Goal: Task Accomplishment & Management: Manage account settings

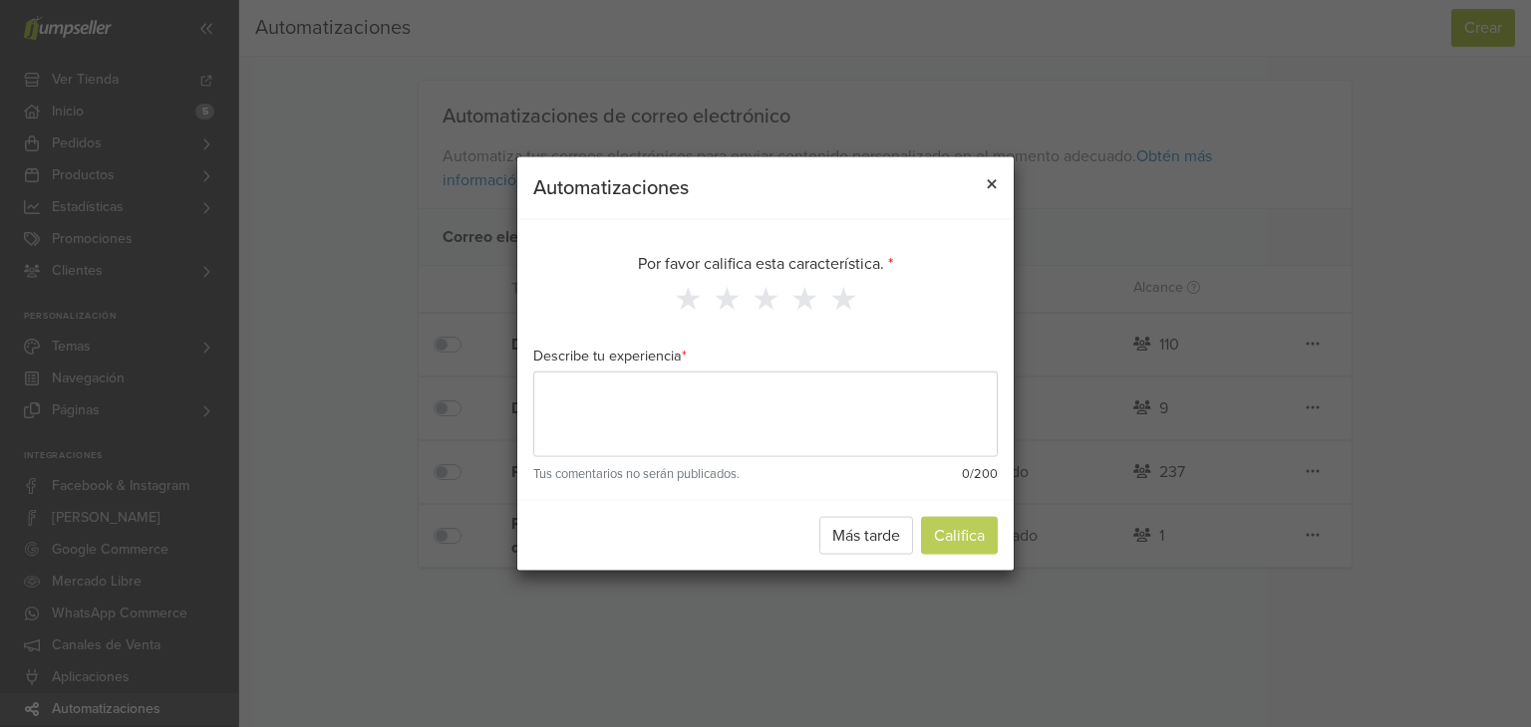
click at [1001, 181] on button "×" at bounding box center [992, 185] width 44 height 56
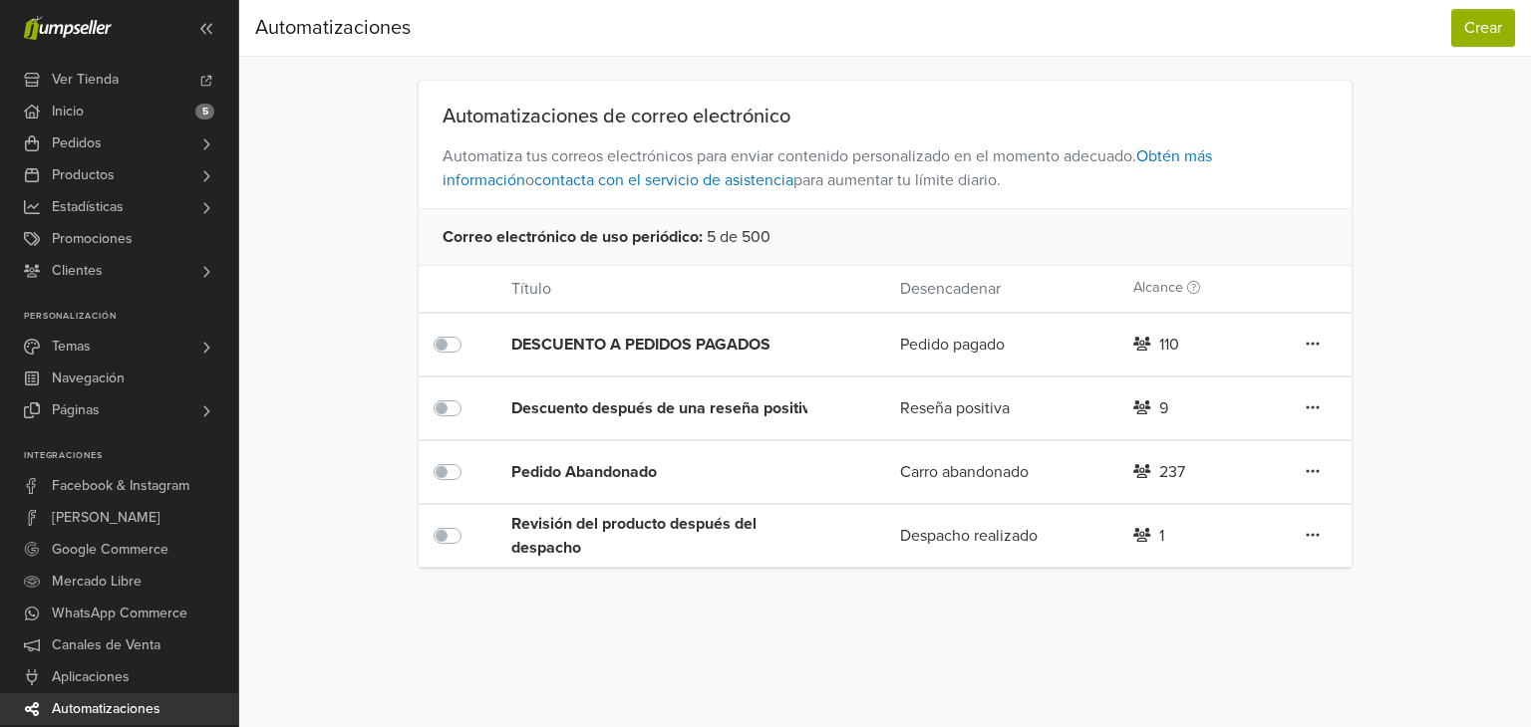
click at [1315, 352] on icon at bounding box center [1312, 344] width 14 height 16
click at [1242, 451] on link "Editar" at bounding box center [1239, 447] width 157 height 32
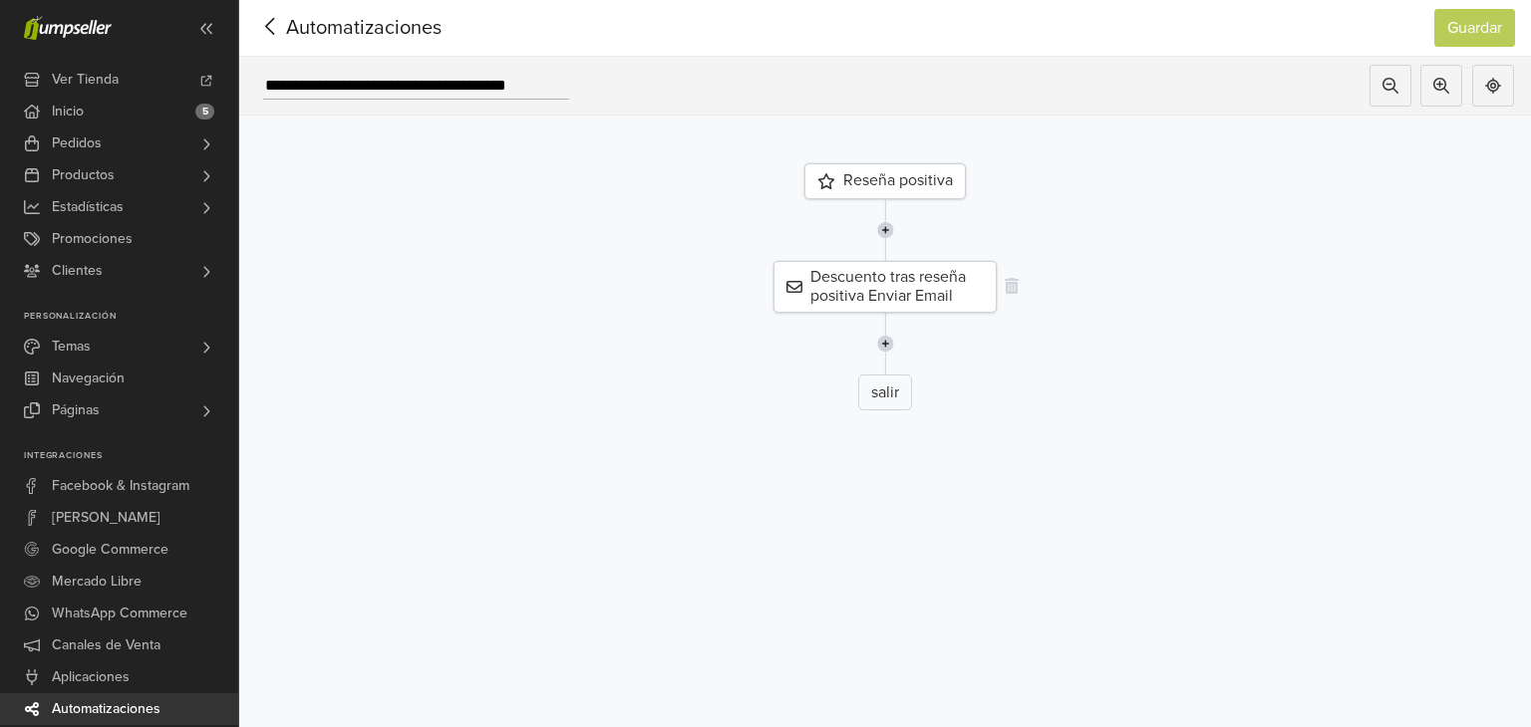
click at [961, 282] on div "Descuento tras reseña positiva Enviar Email" at bounding box center [884, 287] width 223 height 52
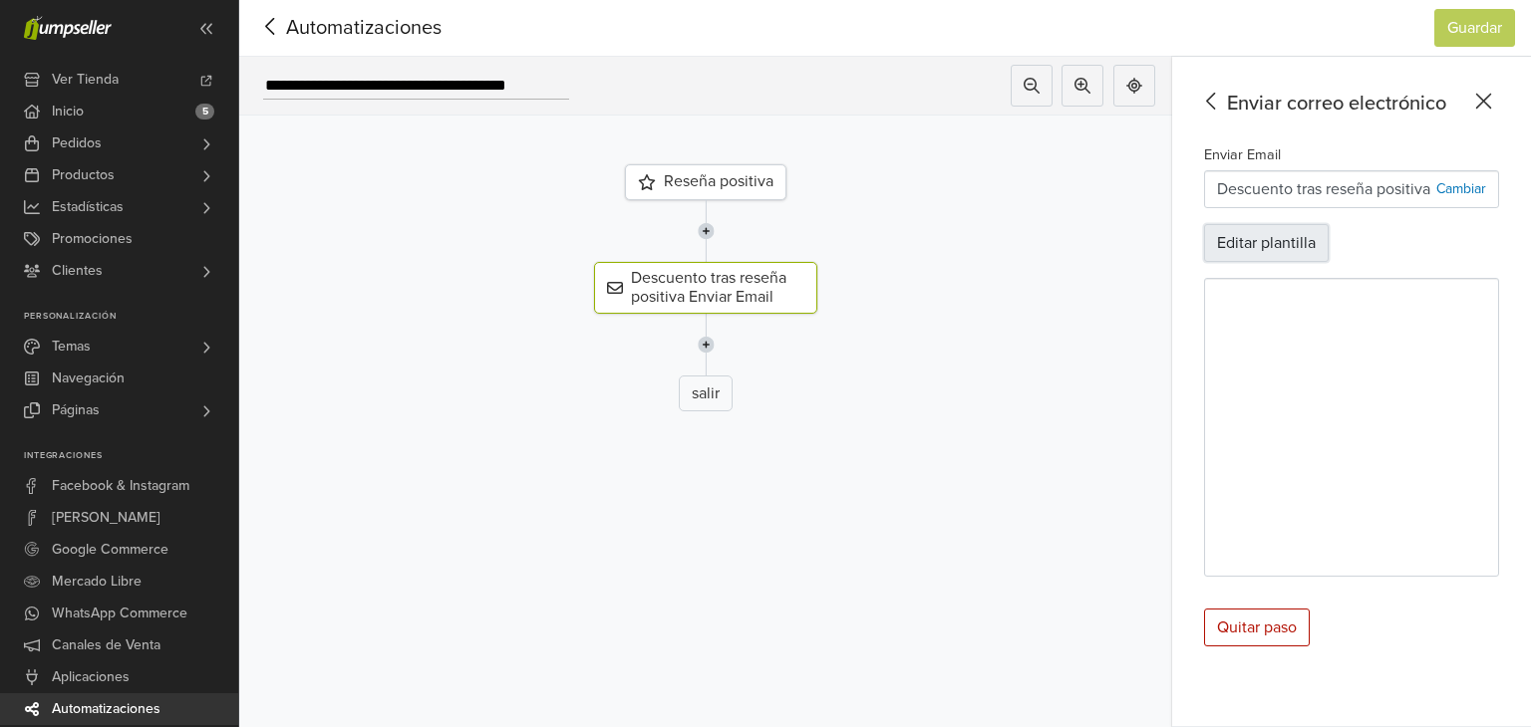
click at [1279, 251] on button "Editar plantilla" at bounding box center [1266, 243] width 125 height 38
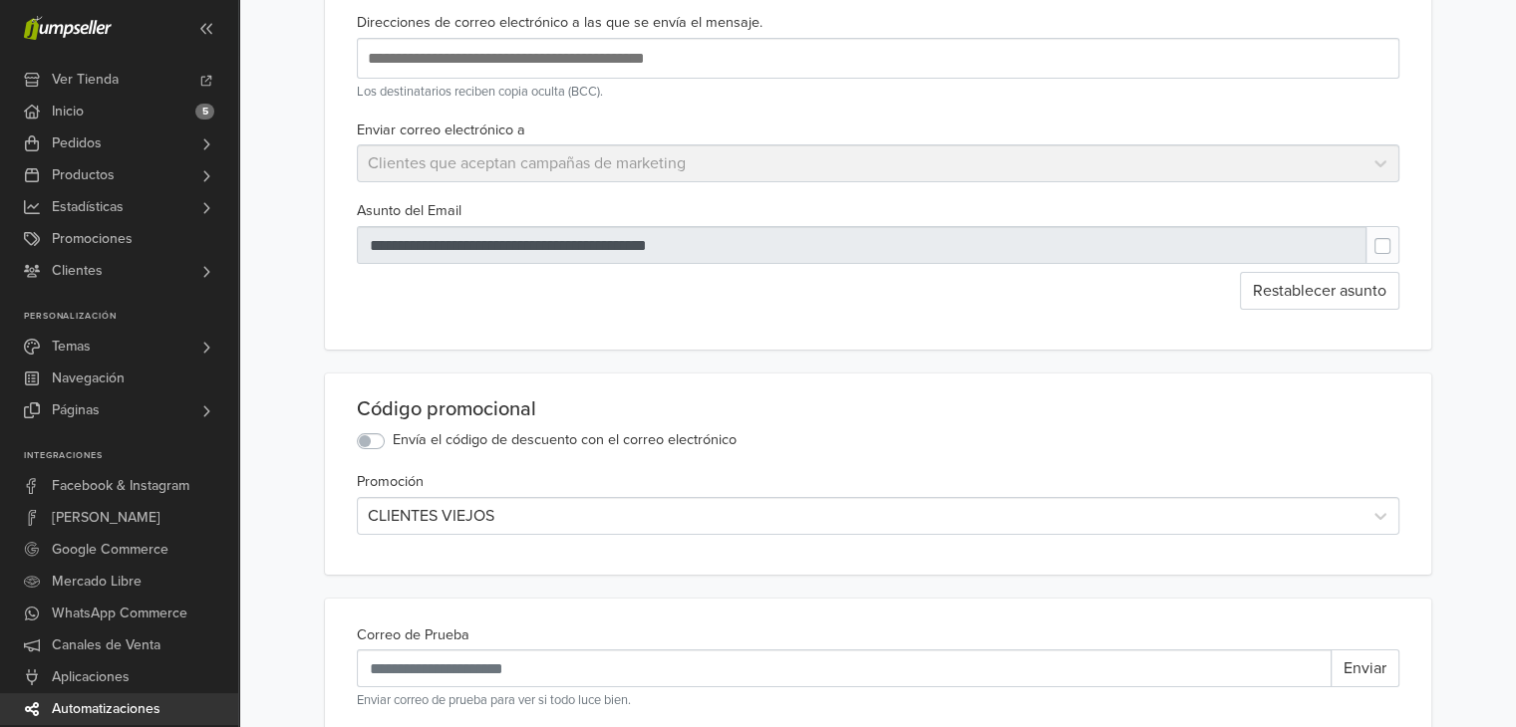
scroll to position [100, 0]
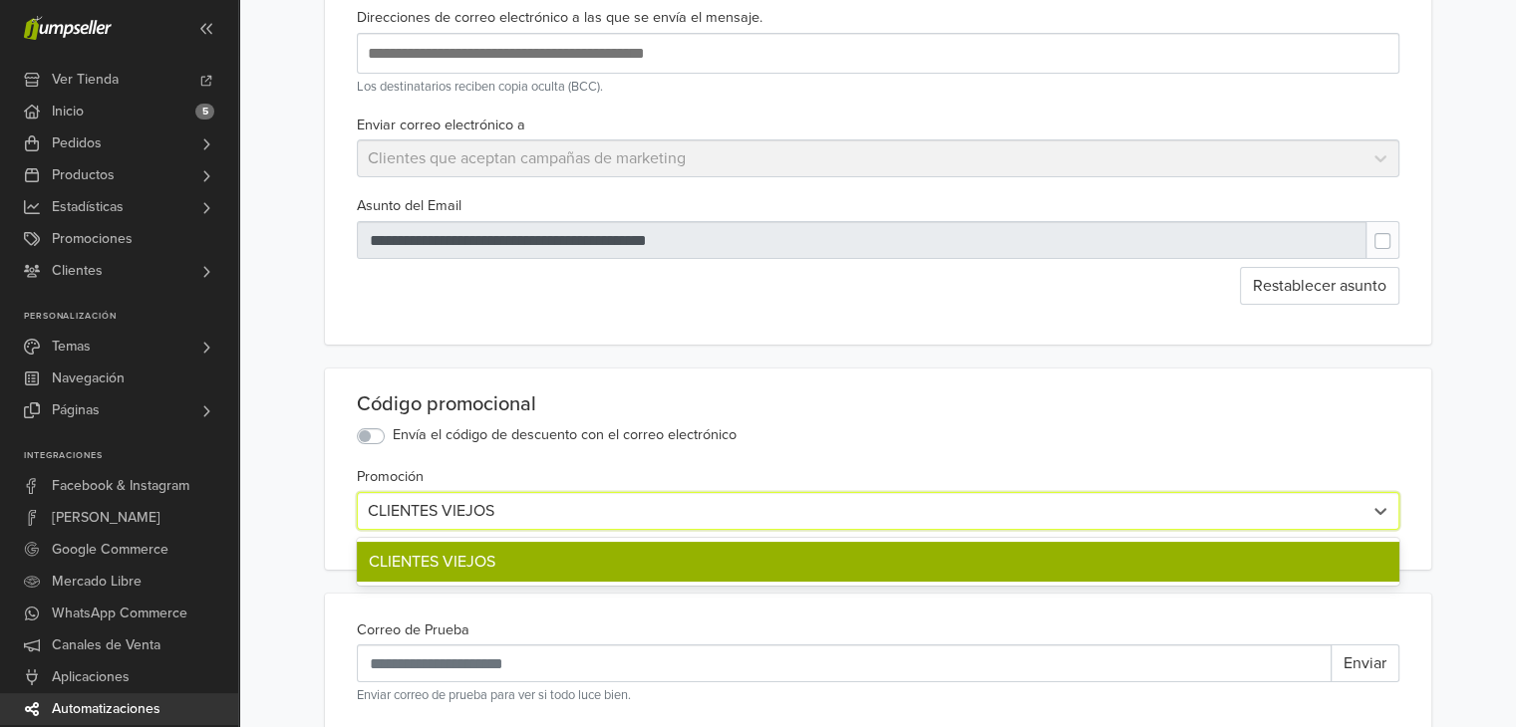
click at [610, 507] on div at bounding box center [860, 511] width 985 height 28
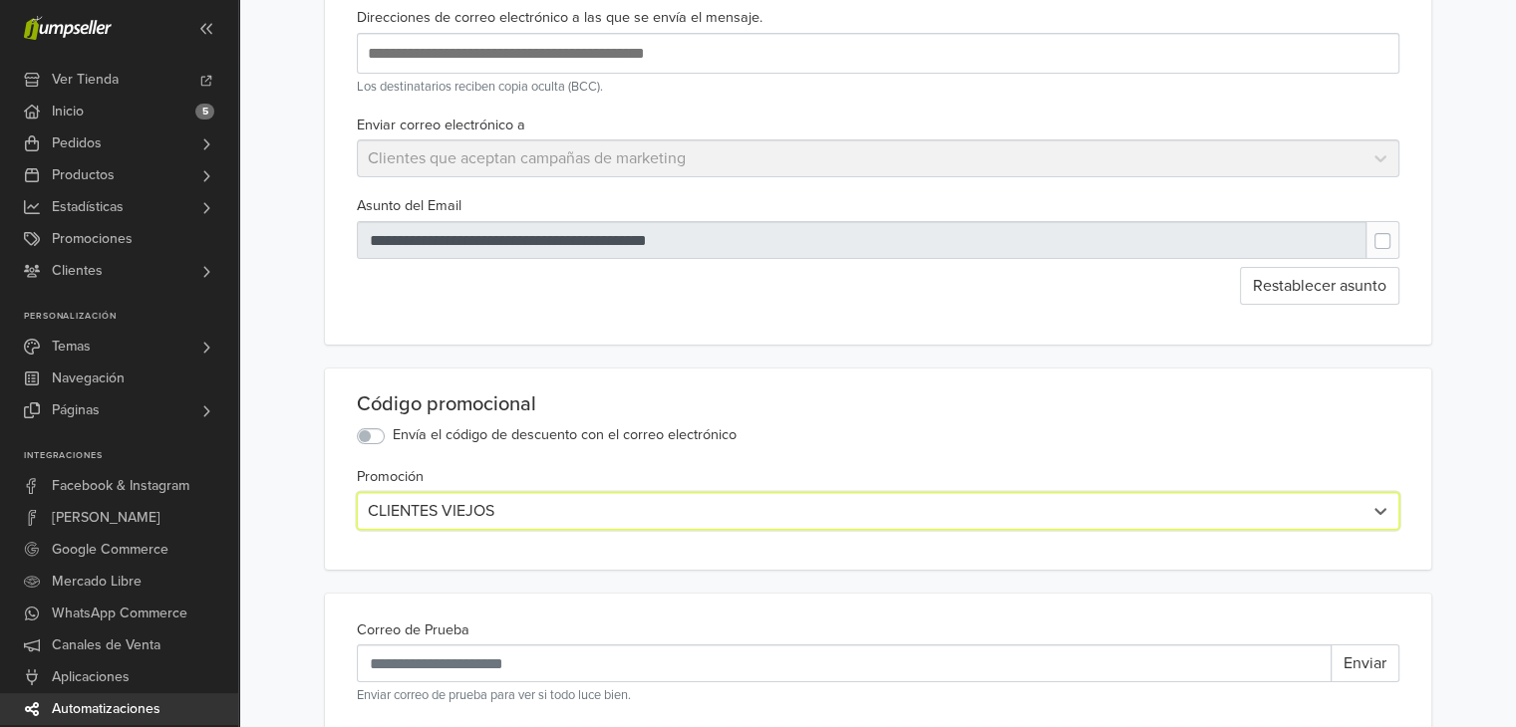
click at [610, 507] on div at bounding box center [860, 511] width 985 height 28
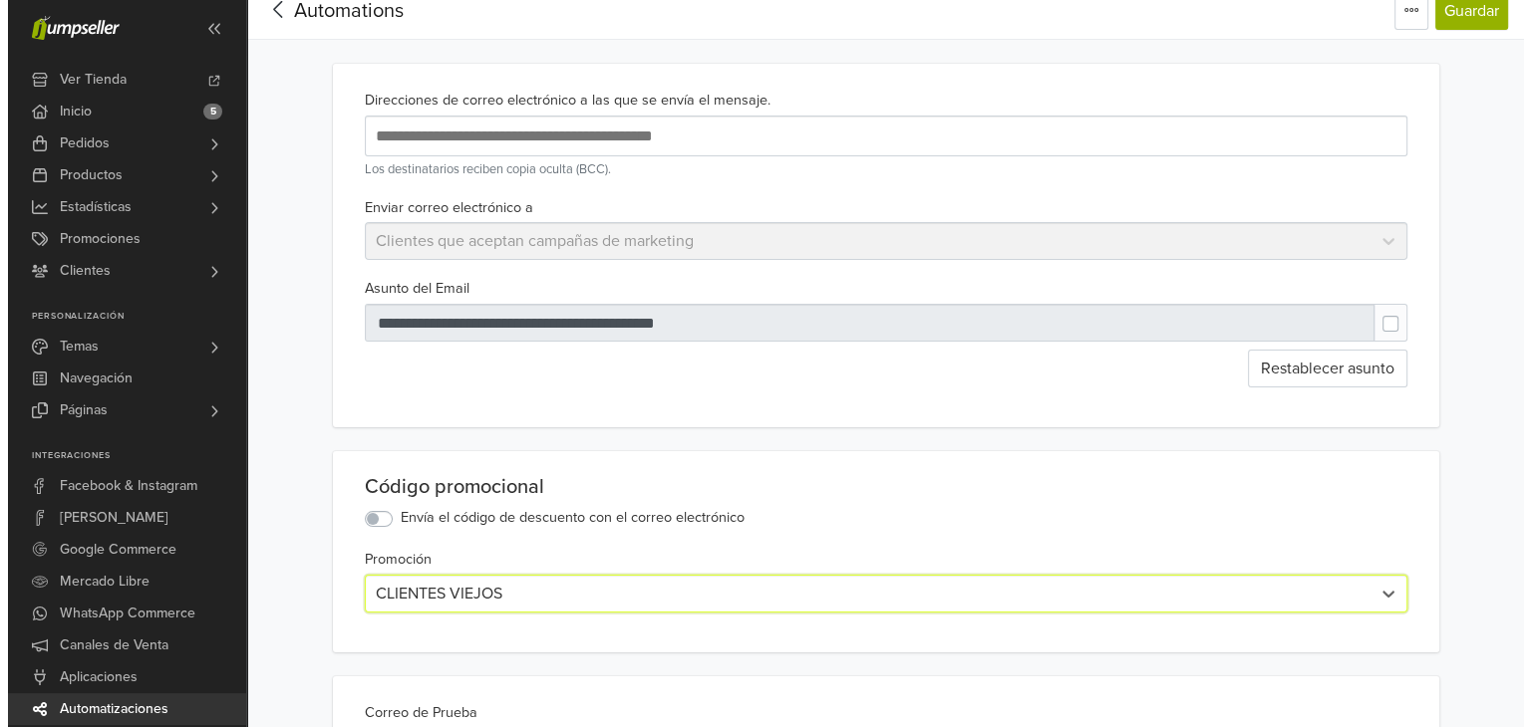
scroll to position [0, 0]
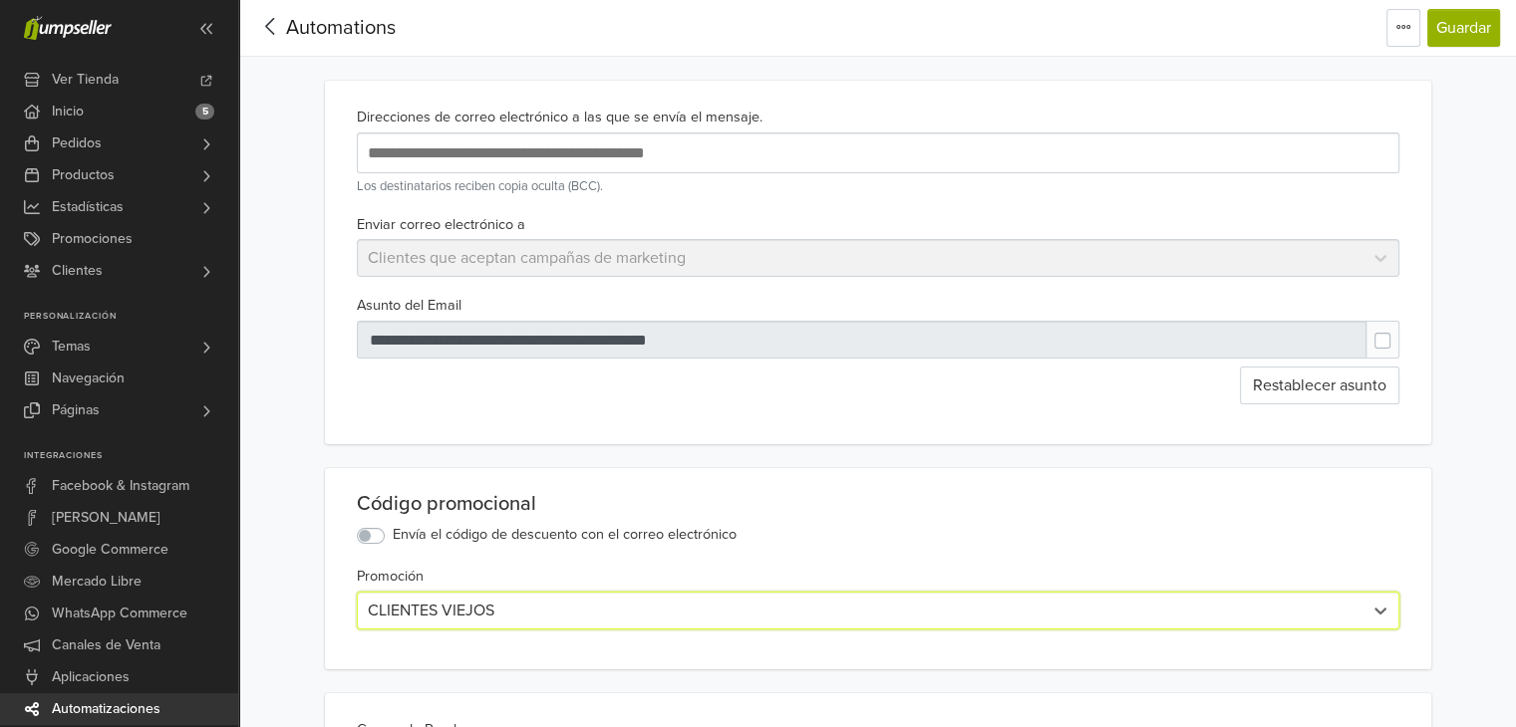
click at [273, 33] on icon at bounding box center [269, 26] width 9 height 17
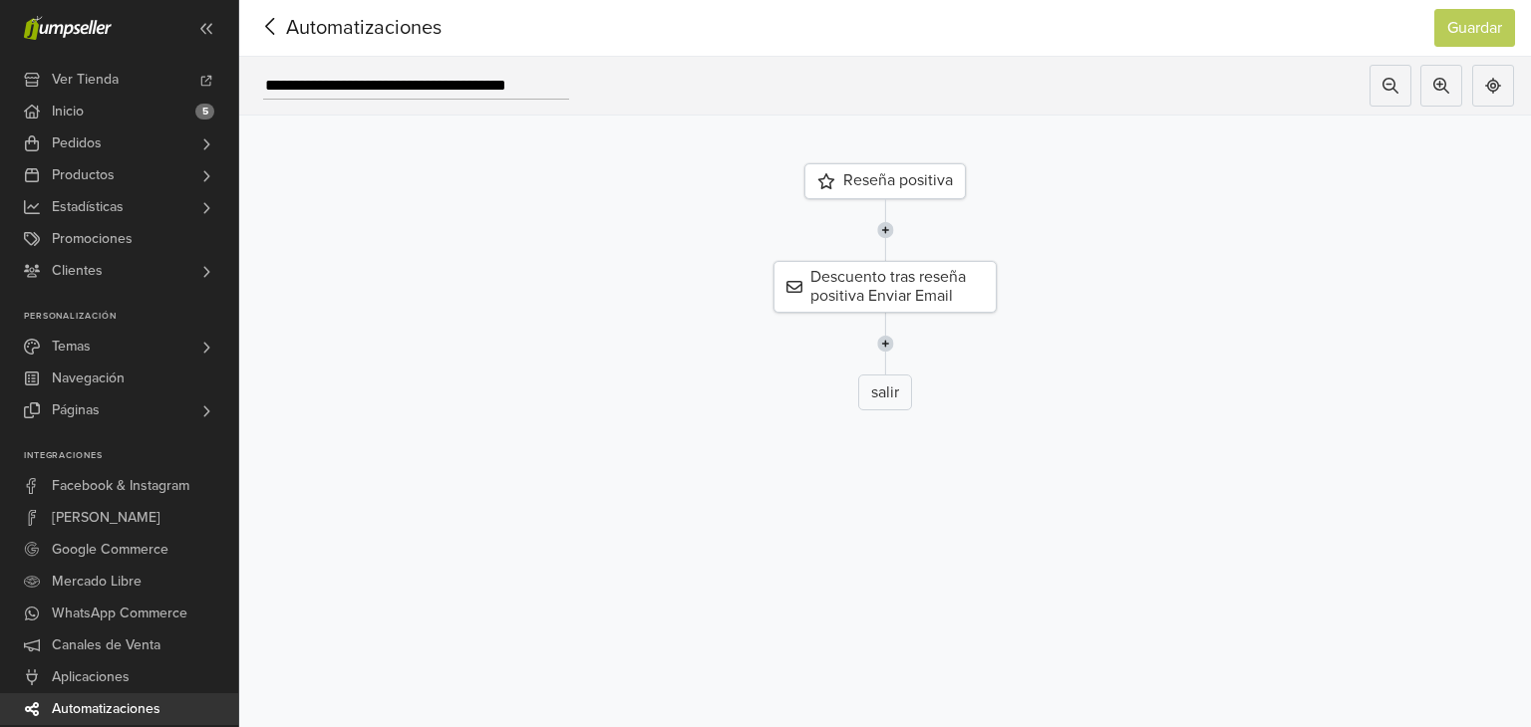
click at [837, 183] on div "Reseña positiva" at bounding box center [884, 181] width 161 height 36
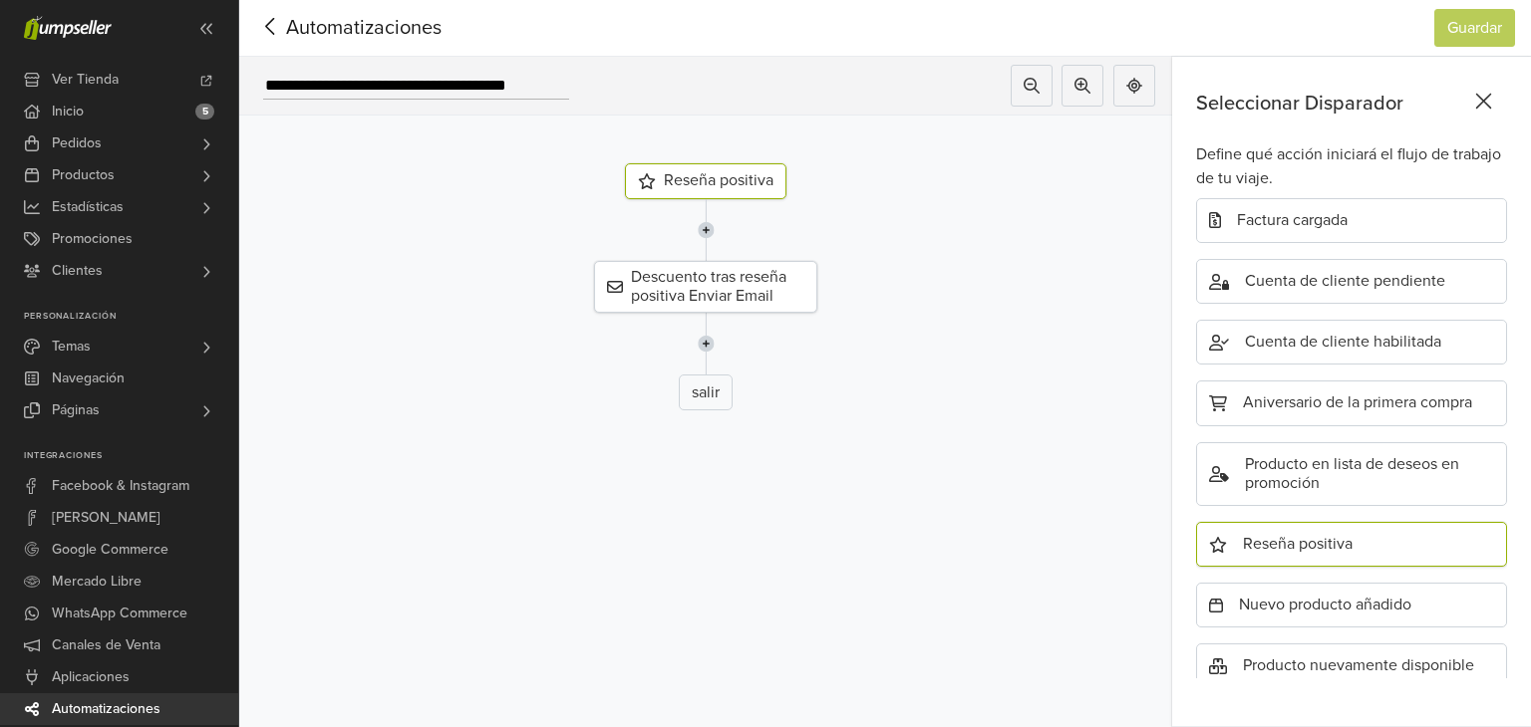
scroll to position [641, 0]
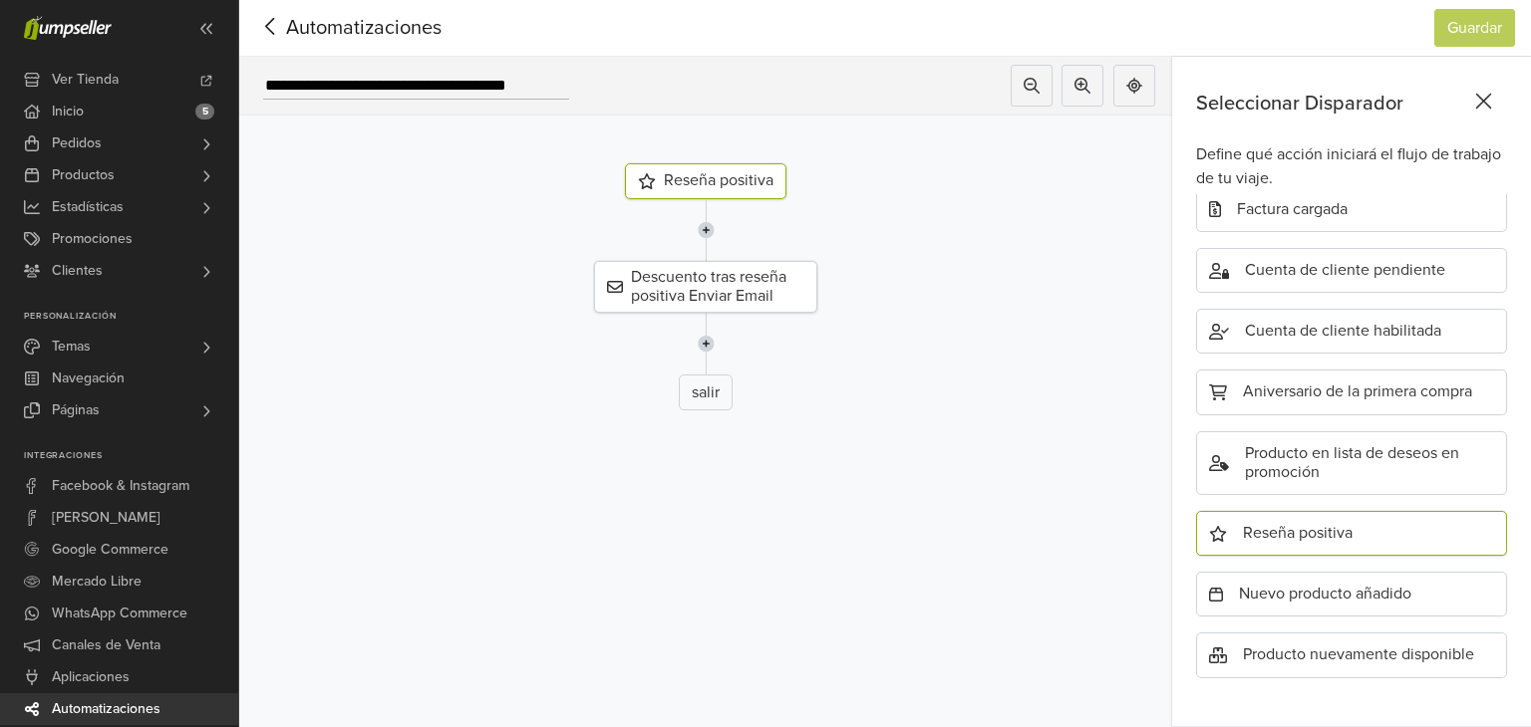
click at [276, 35] on icon at bounding box center [270, 26] width 31 height 25
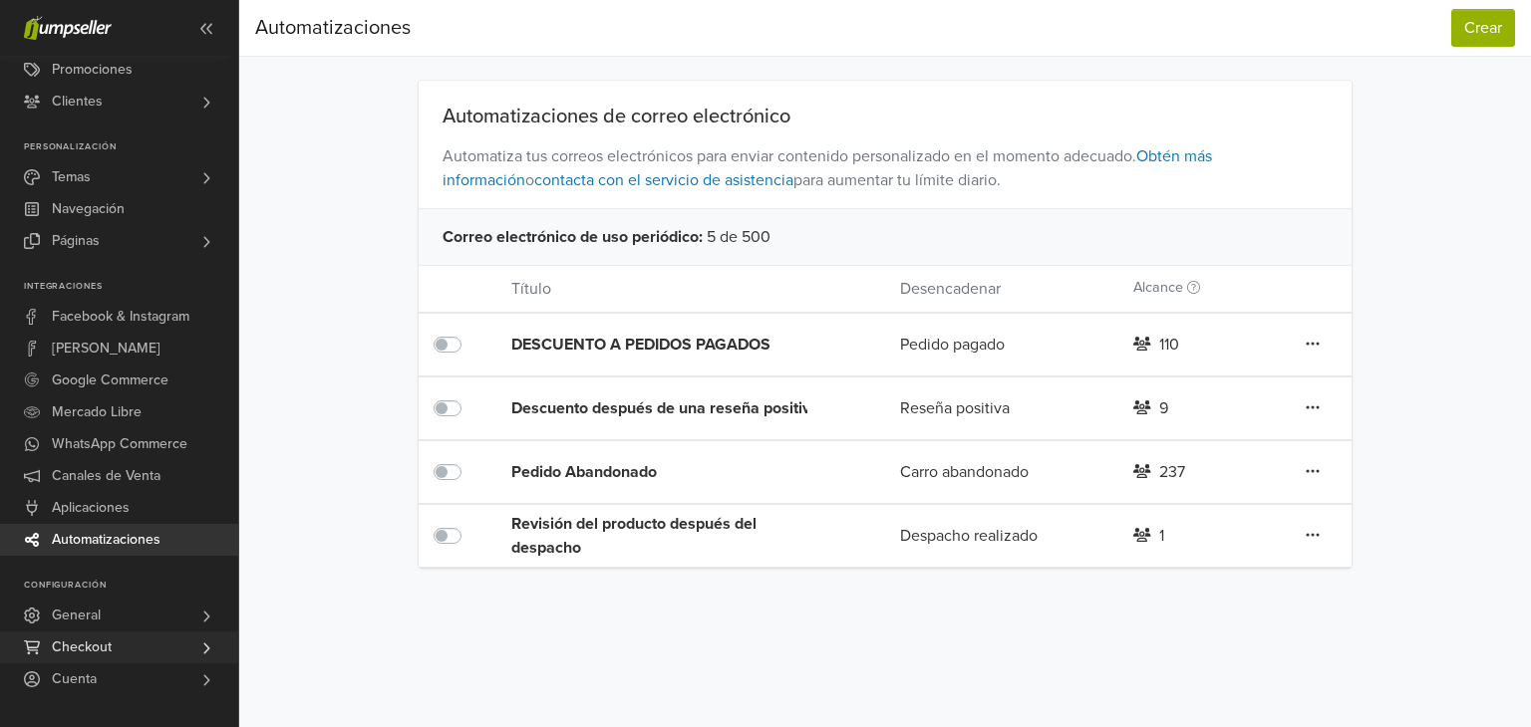
click at [159, 641] on link "Checkout" at bounding box center [119, 648] width 238 height 32
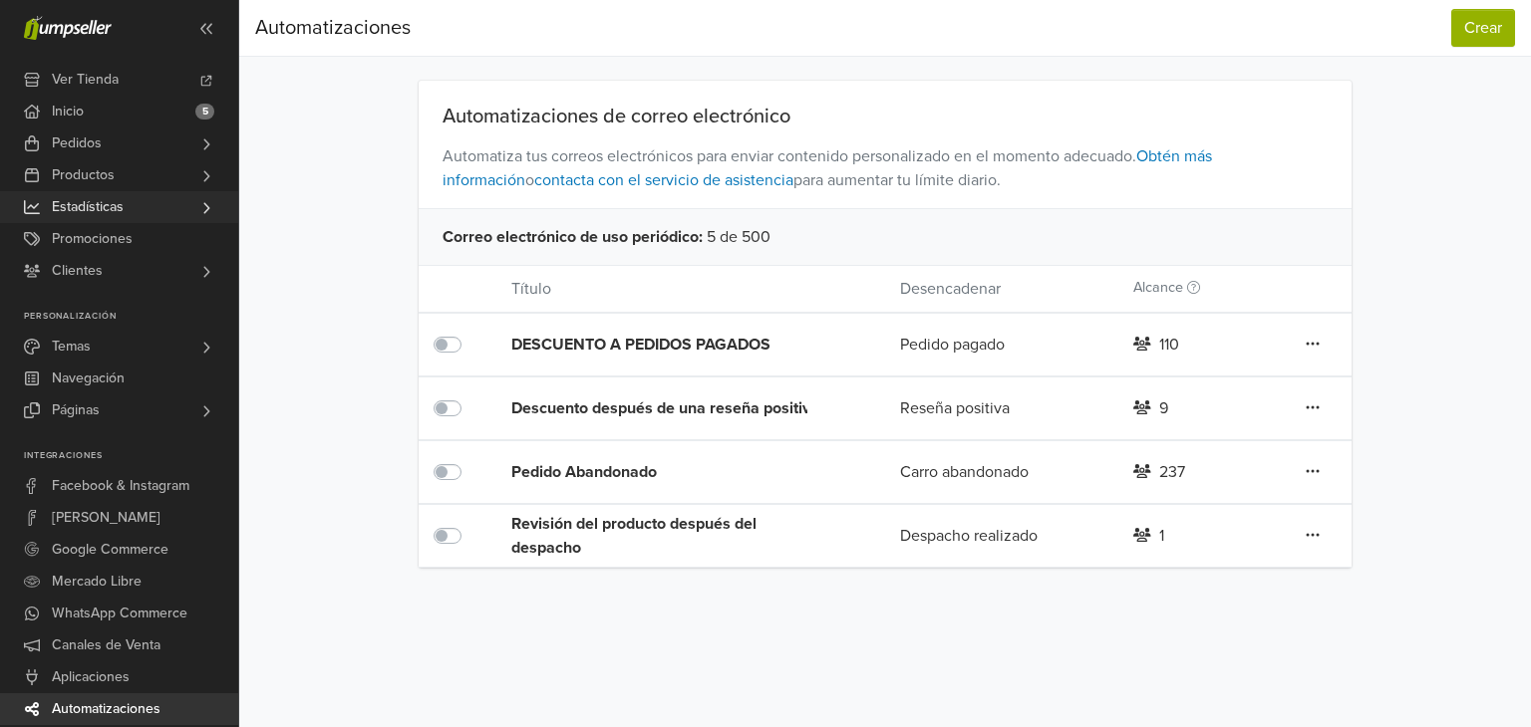
click at [136, 201] on link "Estadísticas" at bounding box center [119, 207] width 238 height 32
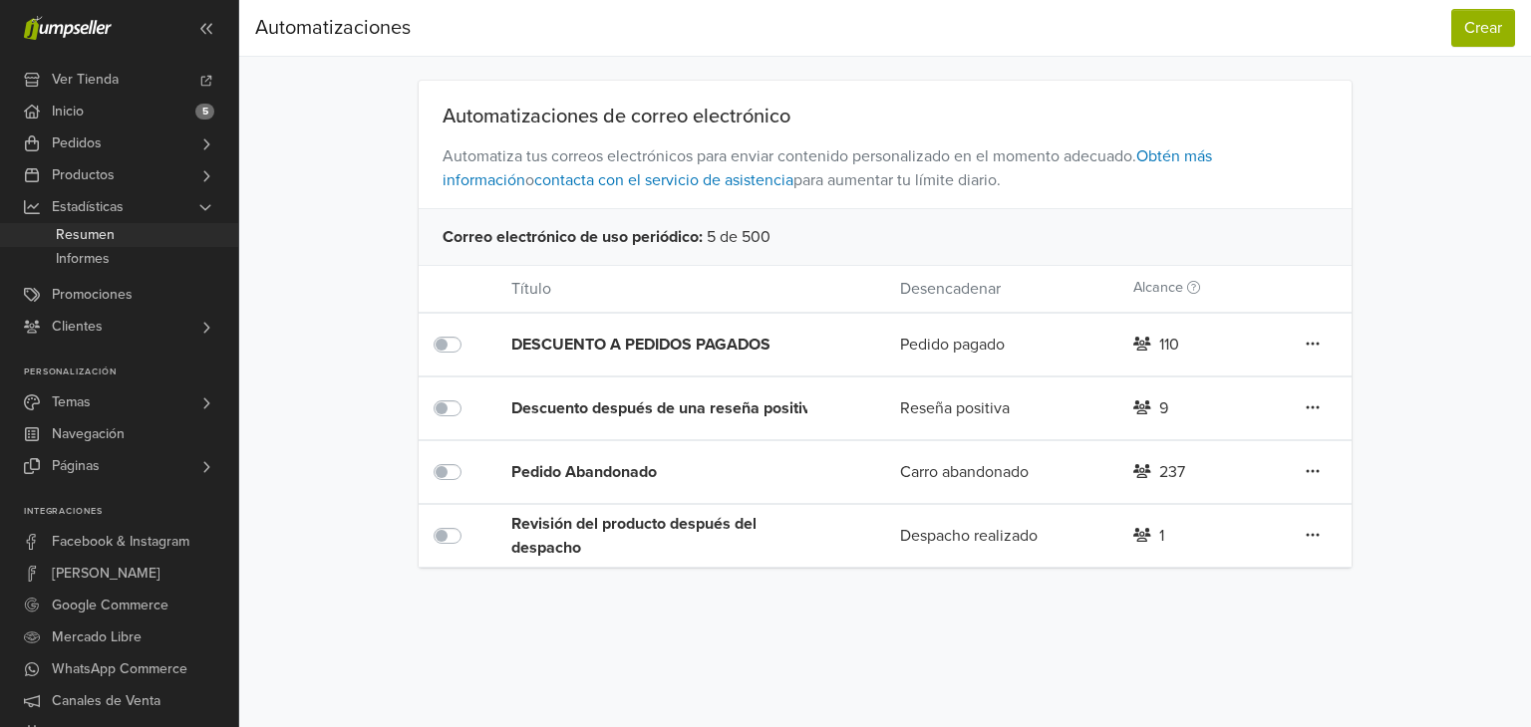
click at [136, 230] on link "Resumen" at bounding box center [119, 235] width 238 height 24
